Goal: Book appointment/travel/reservation

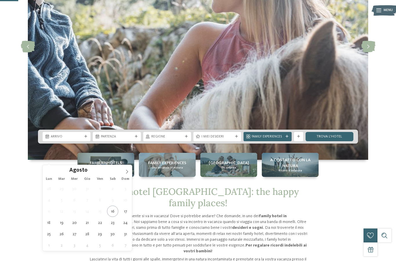
click at [128, 170] on icon at bounding box center [127, 172] width 4 height 4
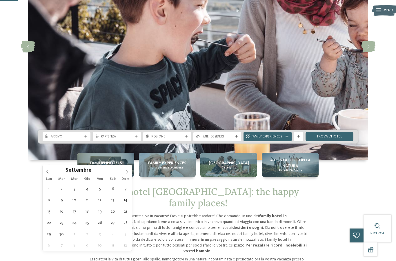
type div "04.09.2025"
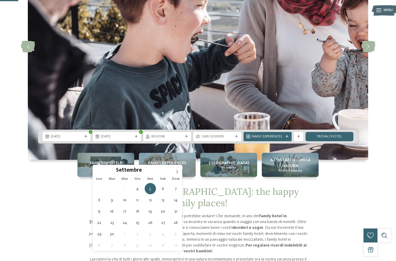
type div "07.09.2025"
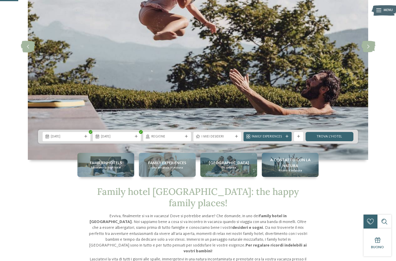
click at [174, 139] on span "Regione" at bounding box center [167, 137] width 32 height 5
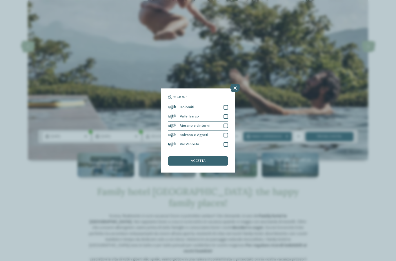
click at [226, 105] on div at bounding box center [226, 107] width 5 height 5
click at [214, 156] on div "accetta" at bounding box center [198, 160] width 60 height 9
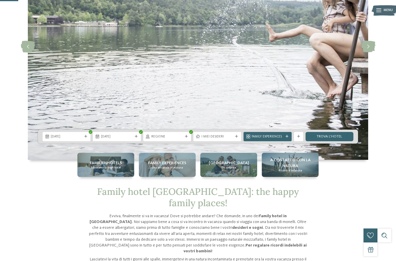
click at [283, 141] on div "Family Experiences" at bounding box center [268, 136] width 48 height 9
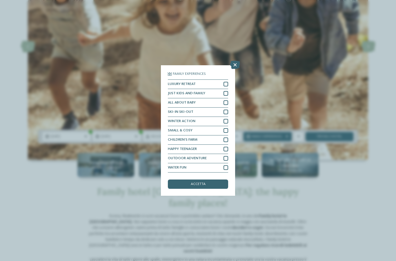
click at [322, 130] on div "Family Experiences LUXURY RETREAT JUST KIDS AND FAMILY" at bounding box center [198, 130] width 396 height 261
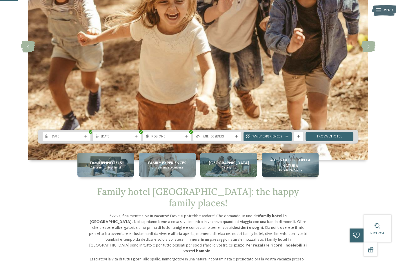
click at [341, 141] on link "trova l’hotel" at bounding box center [330, 136] width 48 height 9
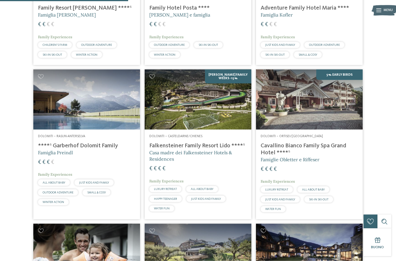
scroll to position [246, 0]
click at [101, 144] on h4 "****ˢ Garberhof Dolomit Family" at bounding box center [86, 145] width 97 height 7
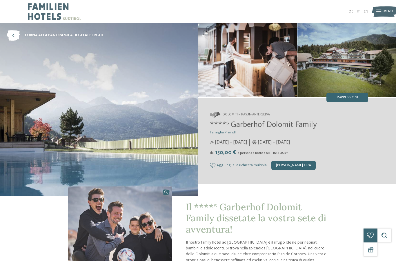
click at [351, 72] on img at bounding box center [346, 60] width 99 height 74
click at [354, 97] on span "Impressioni" at bounding box center [347, 98] width 21 height 4
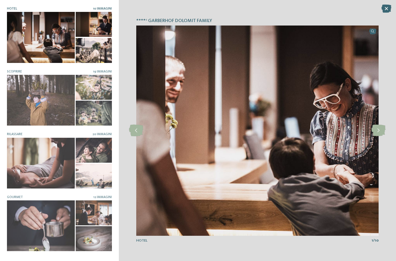
click at [378, 133] on icon at bounding box center [378, 131] width 14 height 12
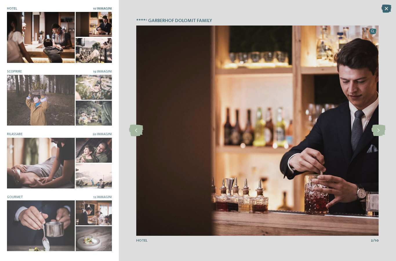
click at [379, 135] on icon at bounding box center [378, 131] width 14 height 12
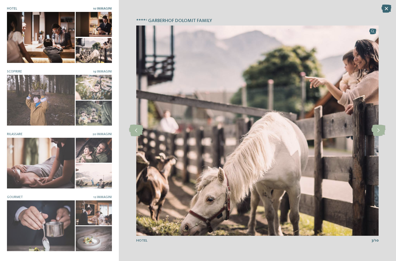
click at [382, 134] on icon at bounding box center [378, 131] width 14 height 12
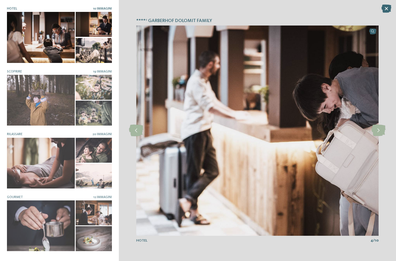
click at [382, 134] on icon at bounding box center [378, 131] width 14 height 12
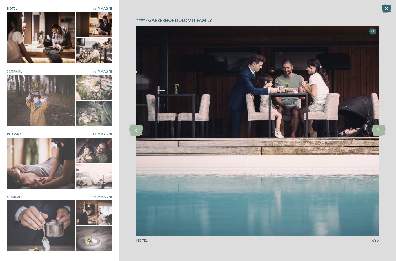
click at [379, 133] on icon at bounding box center [378, 131] width 14 height 12
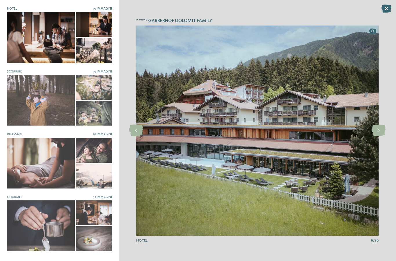
click at [381, 132] on icon at bounding box center [378, 131] width 14 height 12
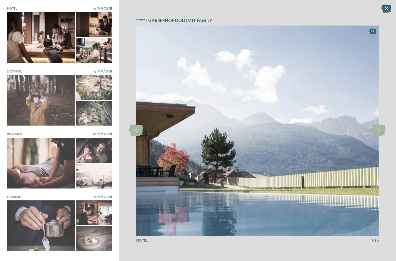
click at [378, 134] on icon at bounding box center [378, 131] width 14 height 12
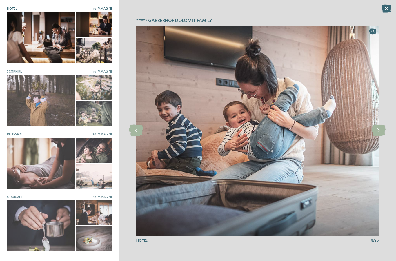
click at [378, 133] on icon at bounding box center [378, 131] width 14 height 12
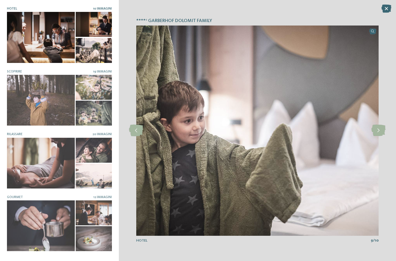
click at [380, 133] on icon at bounding box center [378, 131] width 14 height 12
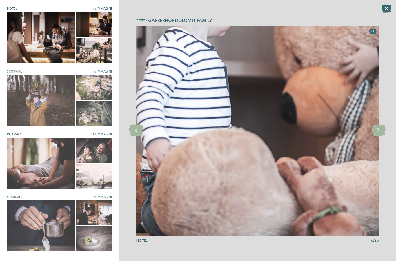
click at [378, 133] on icon at bounding box center [378, 131] width 14 height 12
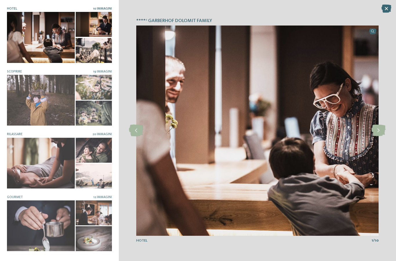
click at [378, 134] on icon at bounding box center [378, 131] width 14 height 12
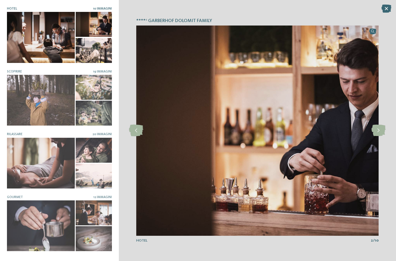
click at [380, 135] on icon at bounding box center [378, 131] width 14 height 12
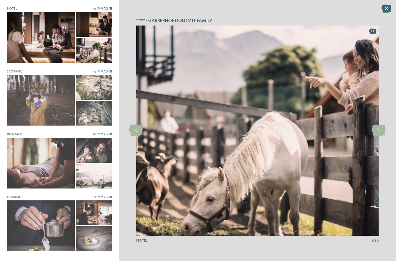
click at [383, 11] on icon at bounding box center [387, 9] width 10 height 8
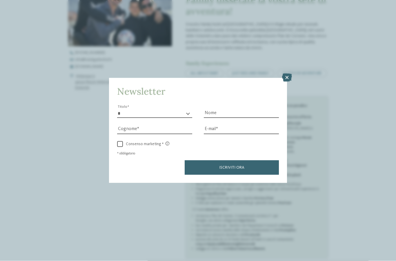
scroll to position [218, 0]
click at [287, 74] on icon at bounding box center [287, 78] width 10 height 8
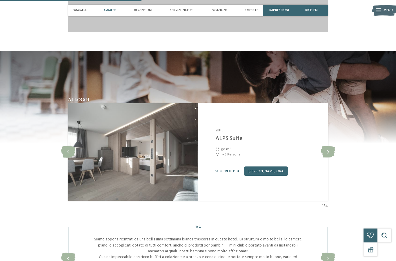
scroll to position [636, 0]
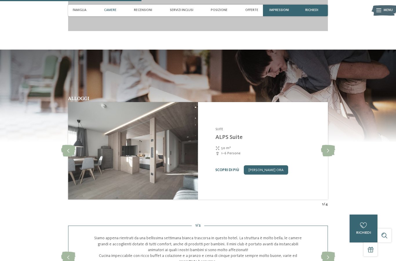
click at [329, 157] on icon at bounding box center [328, 151] width 14 height 12
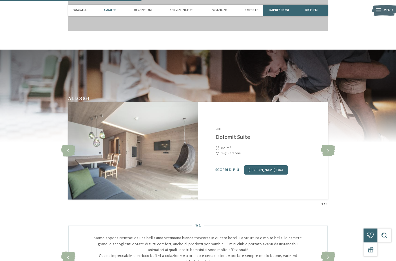
click at [66, 157] on icon at bounding box center [68, 151] width 14 height 12
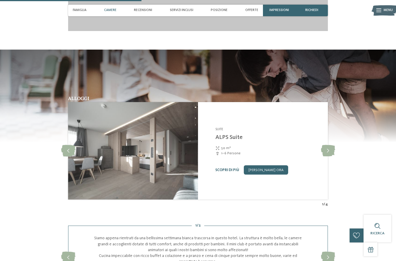
click at [228, 172] on link "Scopri di più" at bounding box center [227, 170] width 24 height 4
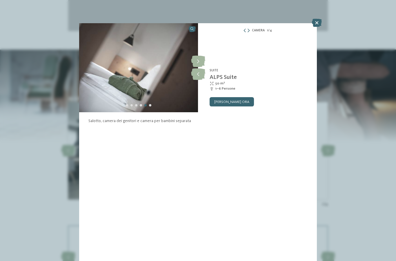
scroll to position [659, 0]
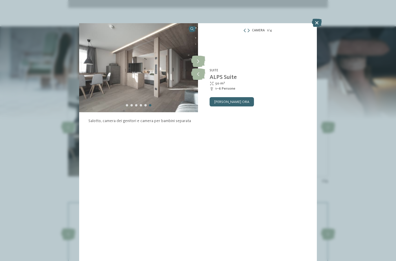
click at [316, 23] on icon at bounding box center [317, 23] width 10 height 8
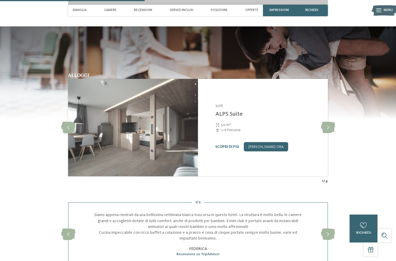
click at [331, 133] on icon at bounding box center [328, 128] width 14 height 12
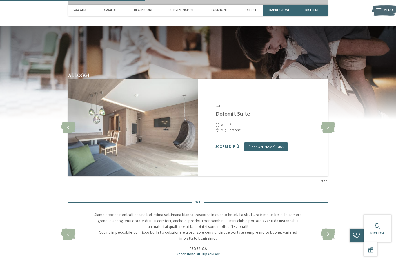
click at [329, 133] on icon at bounding box center [328, 128] width 14 height 12
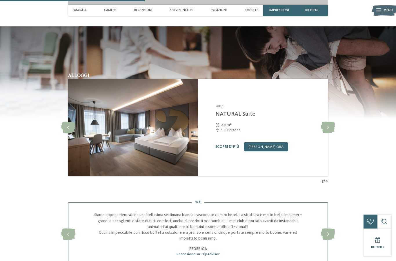
click at [333, 133] on icon at bounding box center [328, 128] width 14 height 12
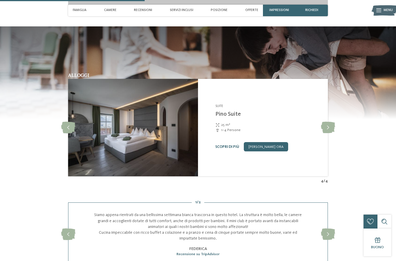
click at [330, 133] on icon at bounding box center [328, 128] width 14 height 12
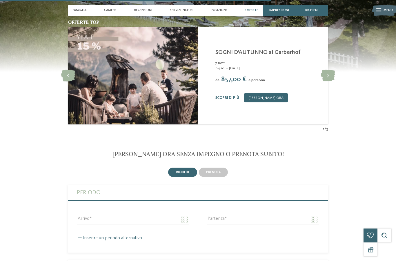
scroll to position [1216, 0]
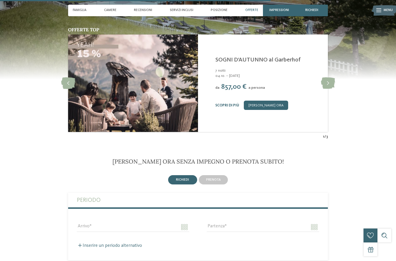
click at [71, 89] on icon at bounding box center [68, 83] width 14 height 12
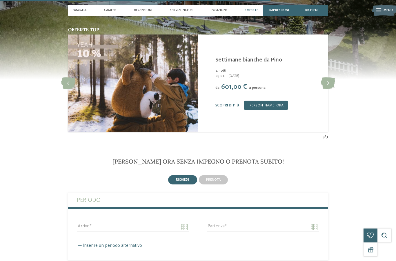
click at [72, 101] on img at bounding box center [133, 83] width 130 height 97
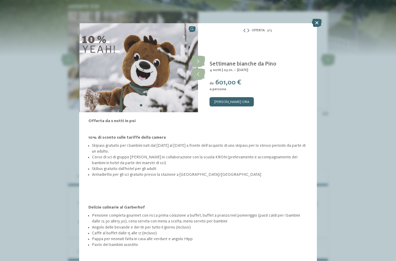
click at [314, 22] on icon at bounding box center [317, 23] width 10 height 8
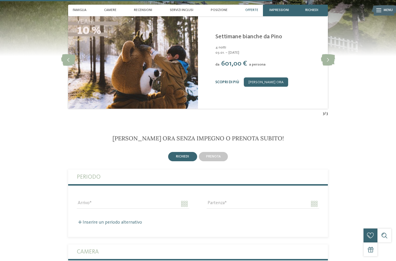
click at [326, 66] on icon at bounding box center [328, 60] width 14 height 12
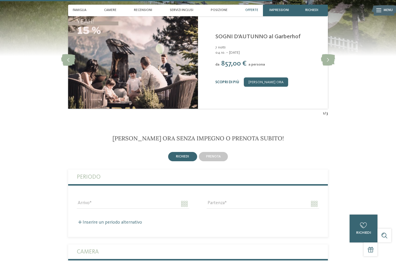
click at [327, 66] on icon at bounding box center [328, 60] width 14 height 12
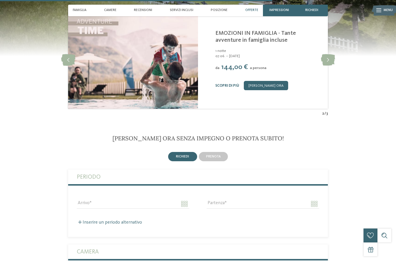
click at [230, 88] on link "Scopri di più" at bounding box center [227, 86] width 24 height 4
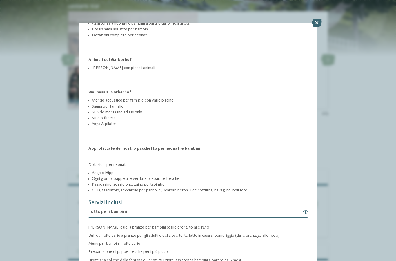
scroll to position [501, 0]
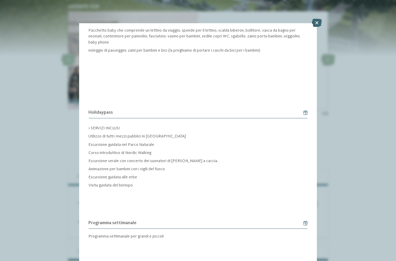
click at [316, 23] on icon at bounding box center [317, 23] width 10 height 8
